Goal: Task Accomplishment & Management: Manage account settings

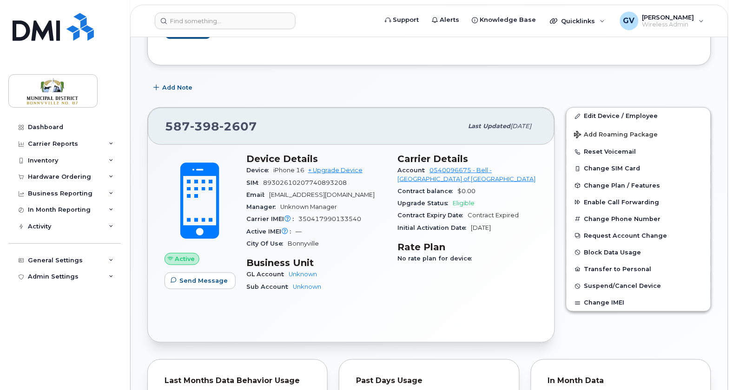
scroll to position [211, 0]
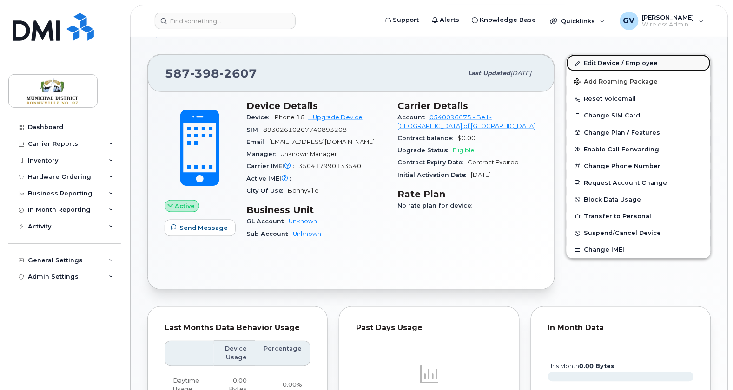
click at [623, 63] on link "Edit Device / Employee" at bounding box center [639, 63] width 144 height 17
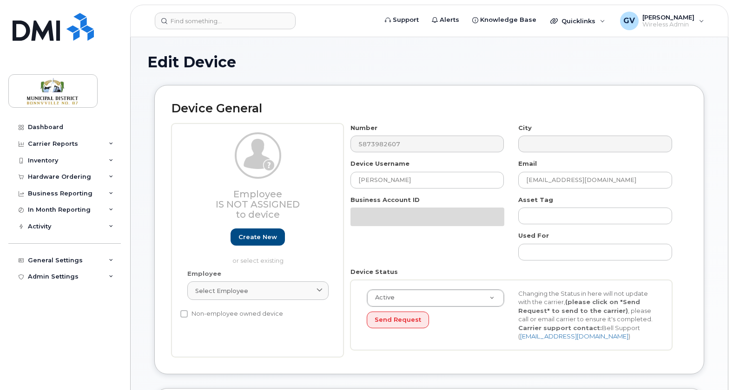
select select "1836592"
select select "1836593"
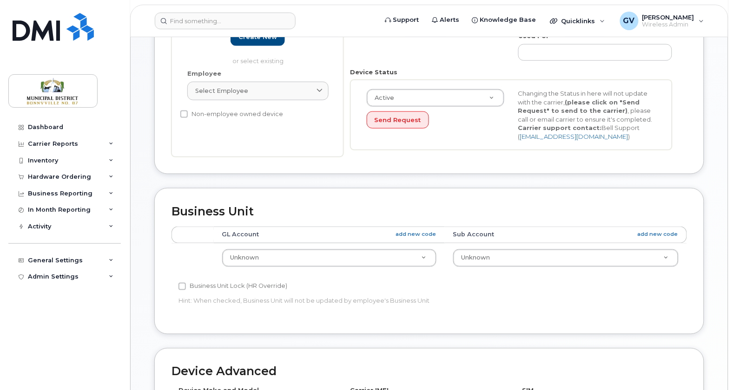
scroll to position [194, 0]
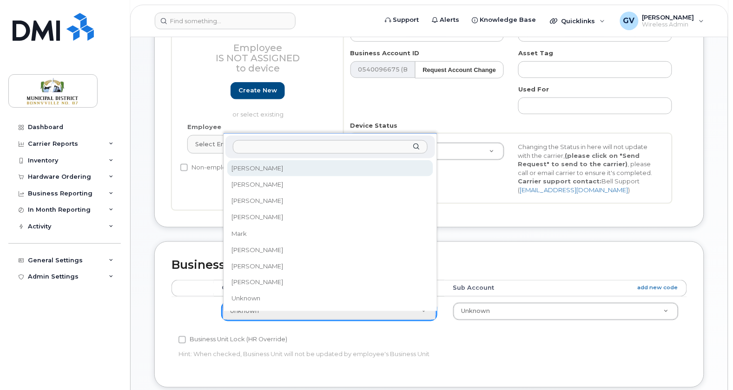
select select "1970973"
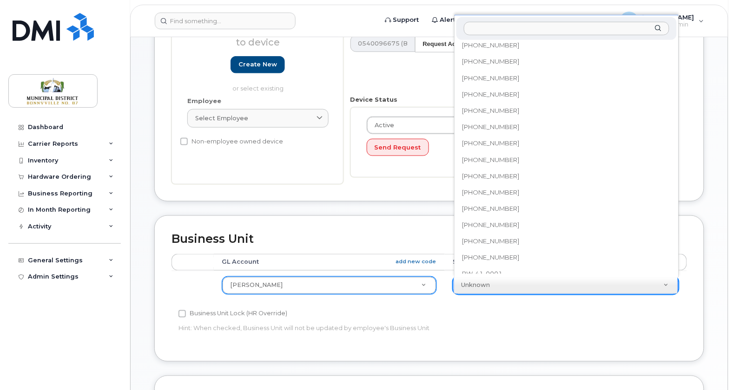
scroll to position [152, 0]
paste input "[PHONE_NUMBER]"
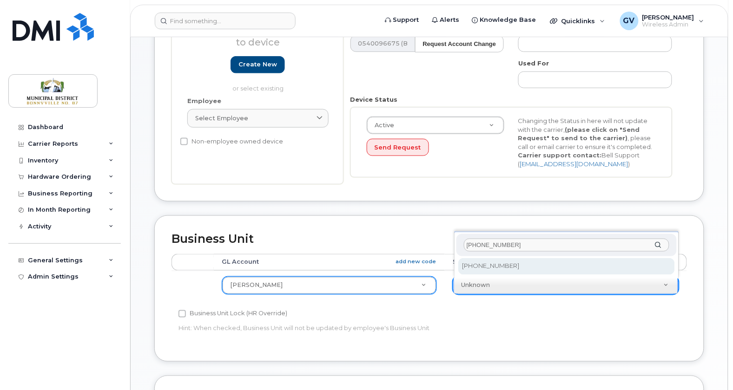
scroll to position [0, 0]
type input "[PHONE_NUMBER]"
select select "1970990"
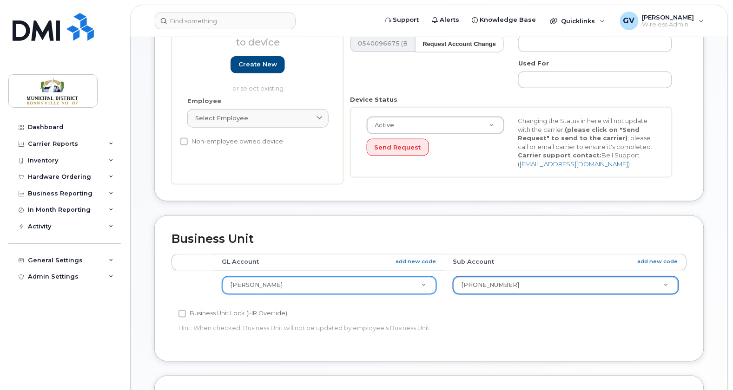
click at [598, 307] on div "GL Account add new code Sub Account add new code David S David S Greg S Ian F L…" at bounding box center [429, 281] width 515 height 54
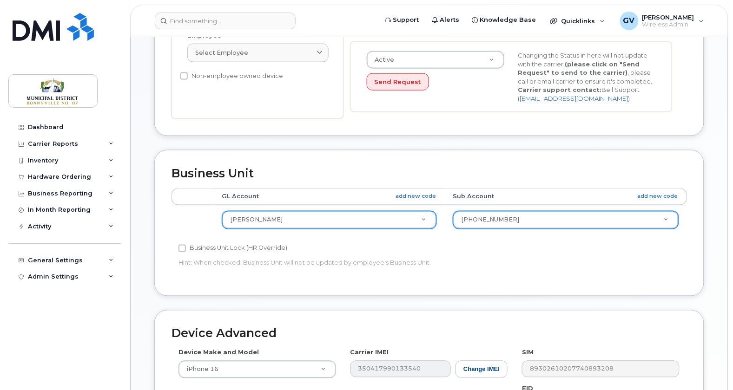
scroll to position [484, 0]
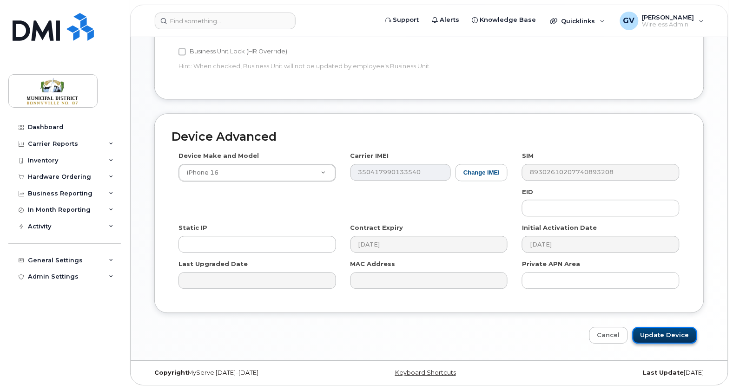
click at [668, 331] on input "Update Device" at bounding box center [665, 335] width 65 height 17
type input "Saving..."
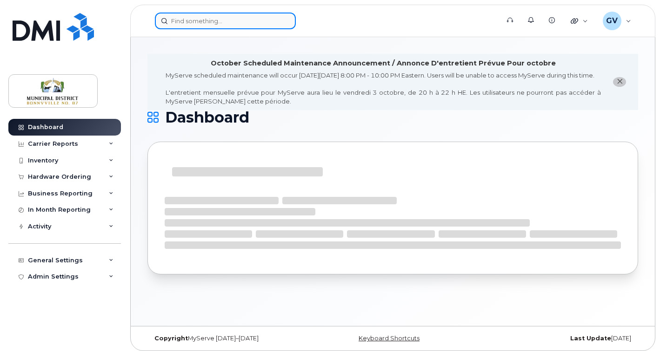
click at [231, 24] on input at bounding box center [225, 21] width 141 height 17
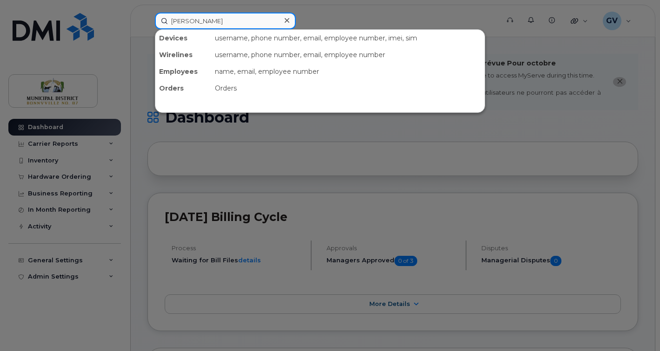
type input "david"
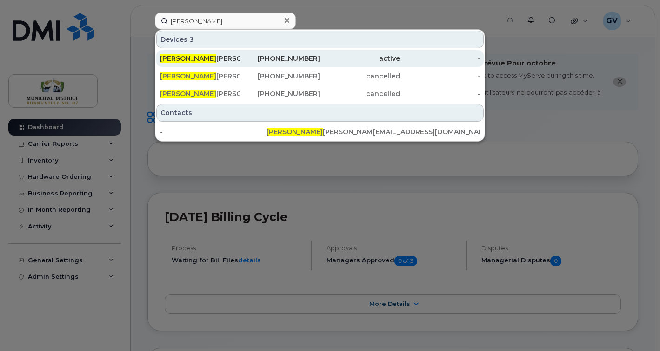
click at [190, 55] on div "David Smith" at bounding box center [200, 58] width 80 height 9
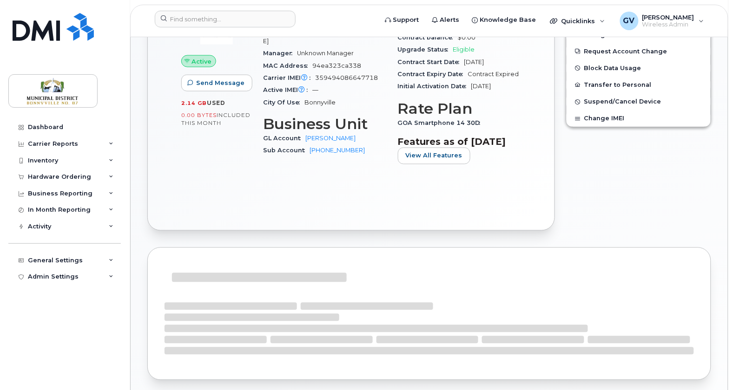
scroll to position [337, 0]
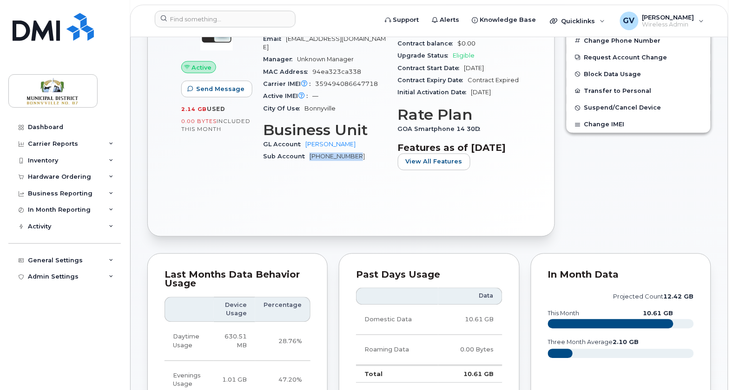
drag, startPoint x: 363, startPoint y: 147, endPoint x: 310, endPoint y: 150, distance: 53.1
click at [310, 151] on div "Sub Account 2215-73-00-00" at bounding box center [325, 157] width 124 height 12
copy link "[PHONE_NUMBER]"
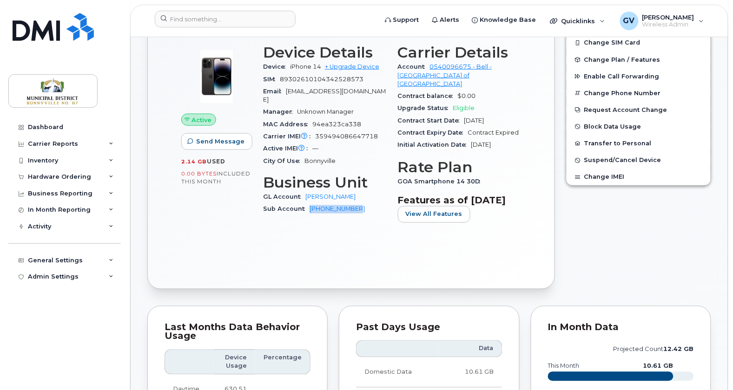
scroll to position [233, 0]
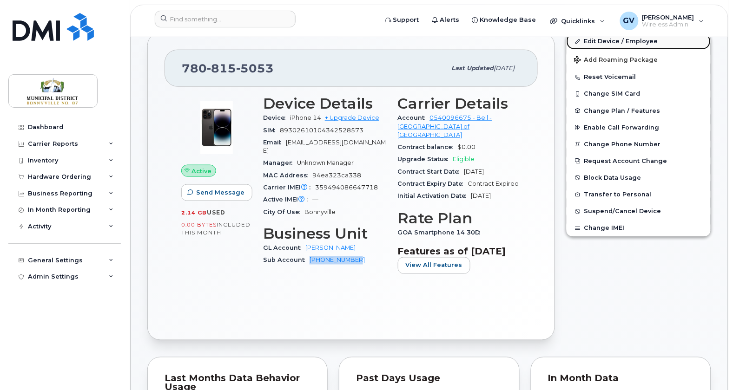
click at [626, 38] on link "Edit Device / Employee" at bounding box center [639, 41] width 144 height 17
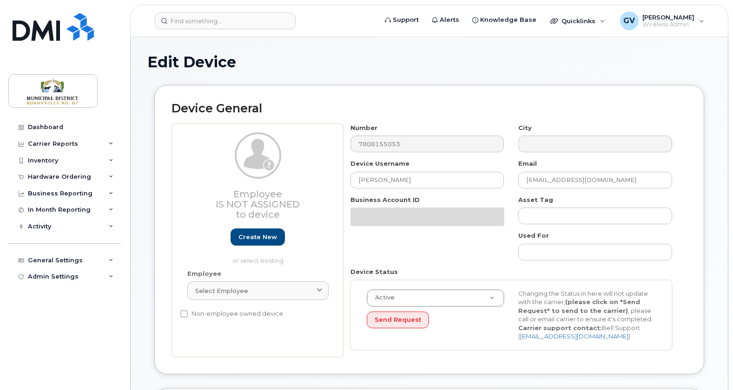
select select "1970990"
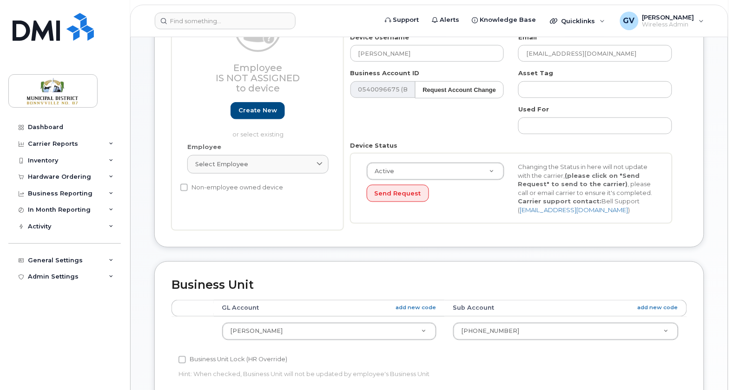
scroll to position [228, 0]
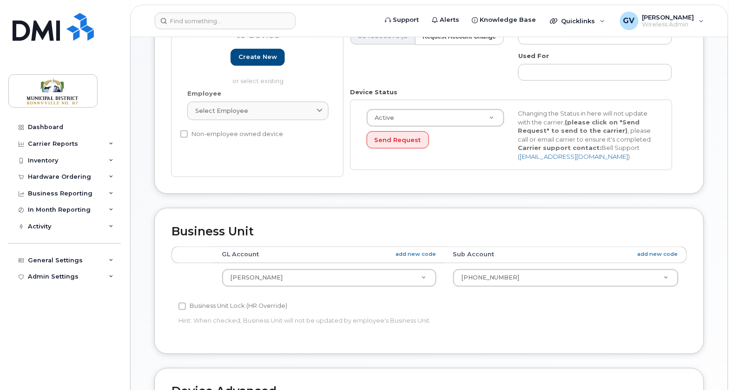
click at [451, 304] on div "Business Unit Lock (HR Override)" at bounding box center [342, 306] width 329 height 11
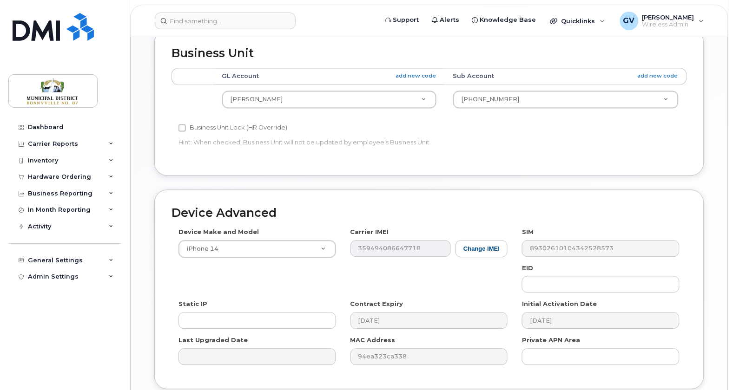
scroll to position [459, 0]
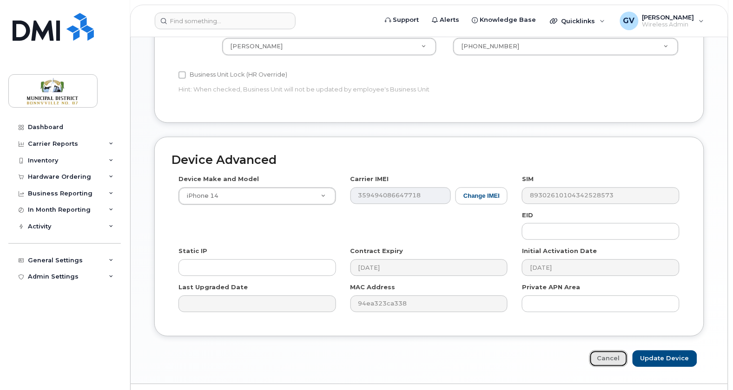
click at [613, 359] on link "Cancel" at bounding box center [608, 359] width 39 height 17
